Goal: Transaction & Acquisition: Purchase product/service

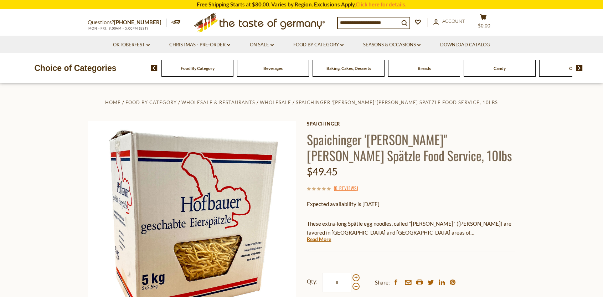
click at [376, 23] on input at bounding box center [368, 22] width 61 height 10
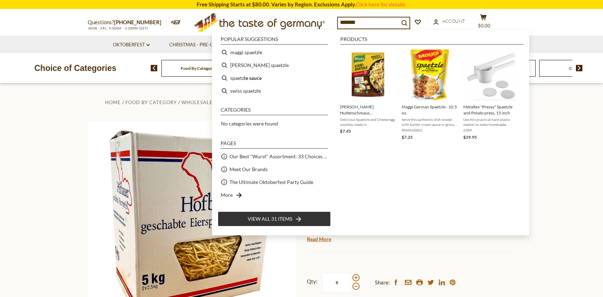
type input "********"
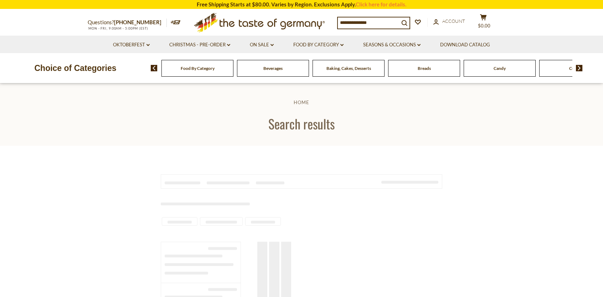
type input "********"
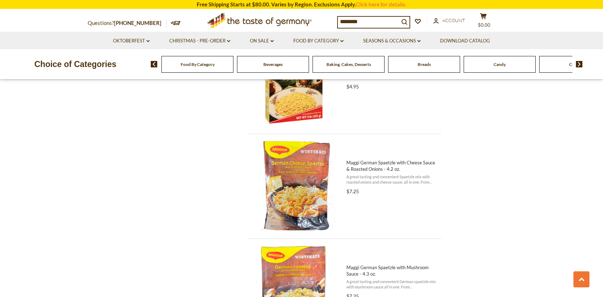
scroll to position [1513, 0]
